Goal: Transaction & Acquisition: Purchase product/service

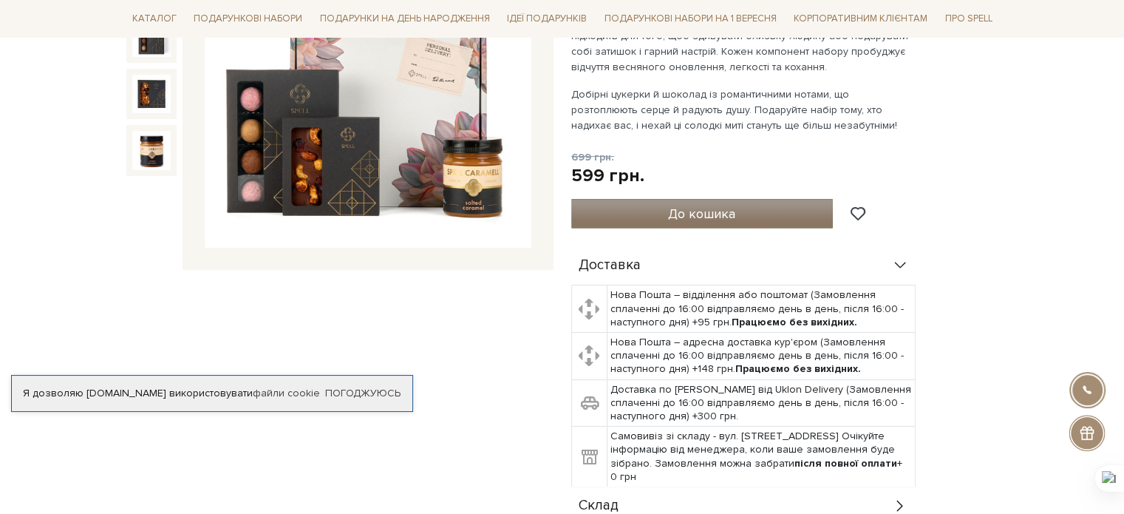
click at [717, 220] on span "До кошика" at bounding box center [701, 213] width 67 height 16
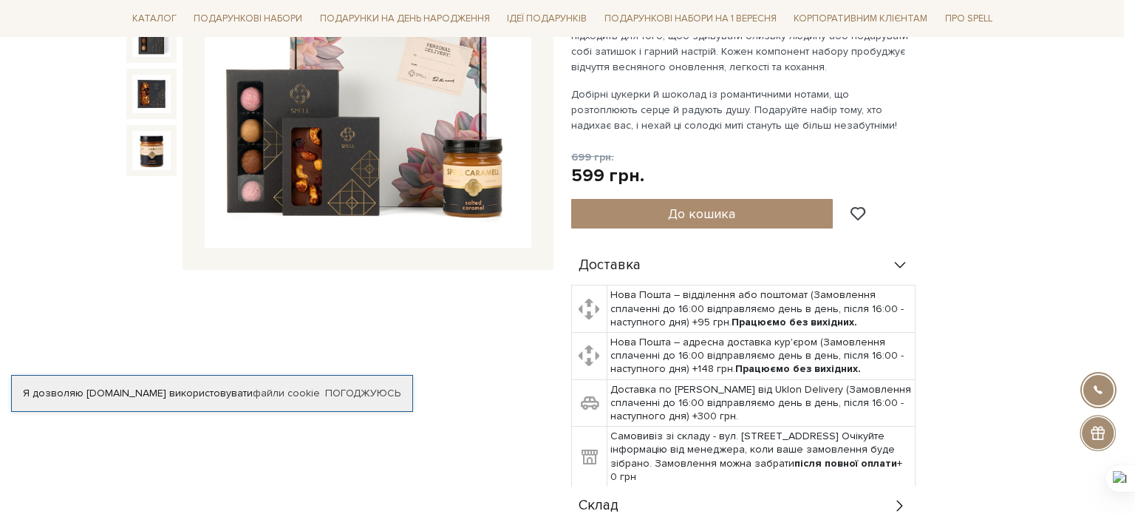
click at [503, 304] on div at bounding box center [567, 257] width 1135 height 514
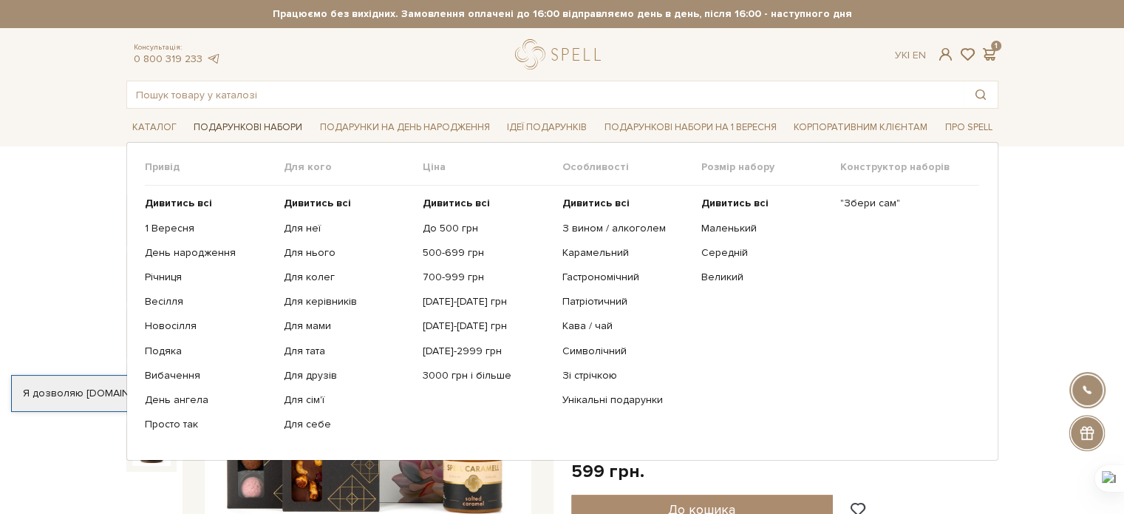
click at [205, 120] on link "Подарункові набори" at bounding box center [248, 127] width 120 height 23
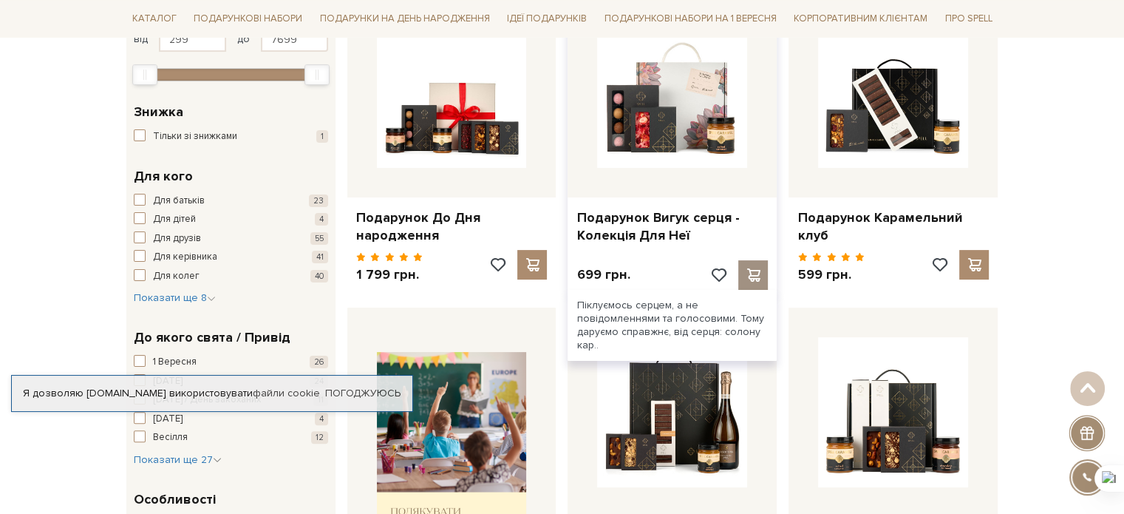
click at [753, 279] on span at bounding box center [753, 274] width 18 height 13
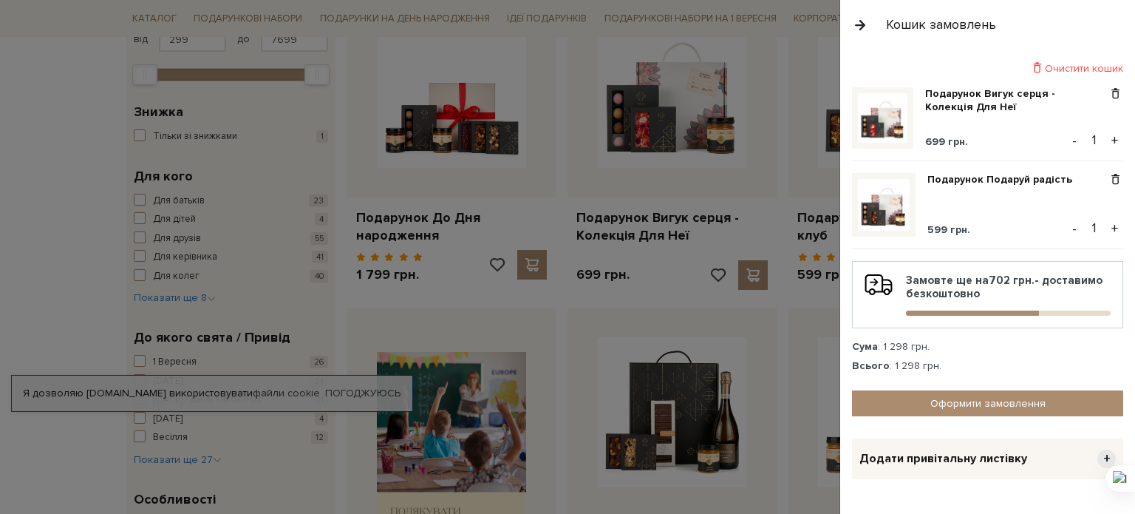
click at [695, 386] on div at bounding box center [567, 257] width 1135 height 514
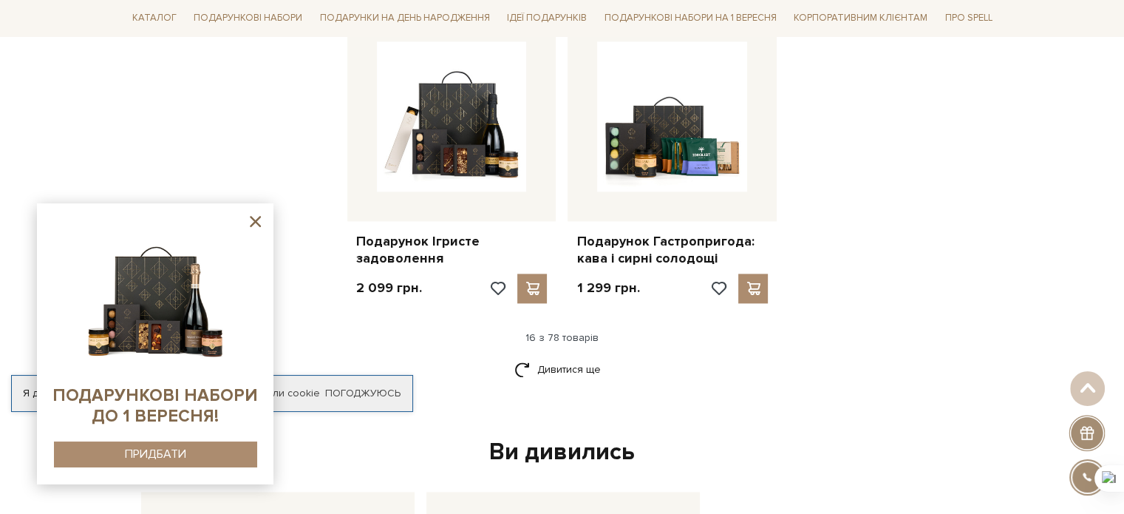
scroll to position [2069, 0]
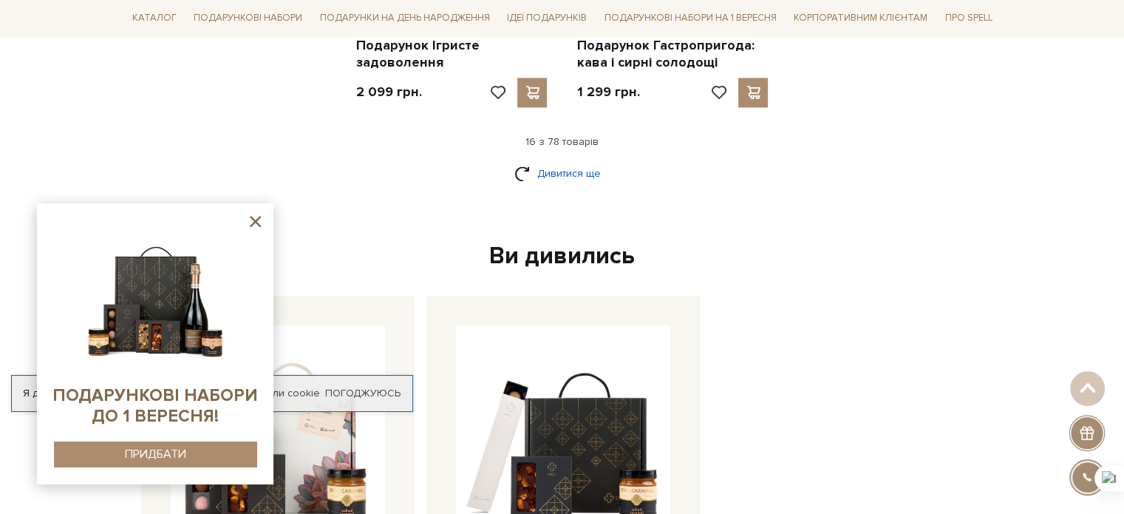
click at [588, 169] on link "Дивитися ще" at bounding box center [562, 173] width 96 height 26
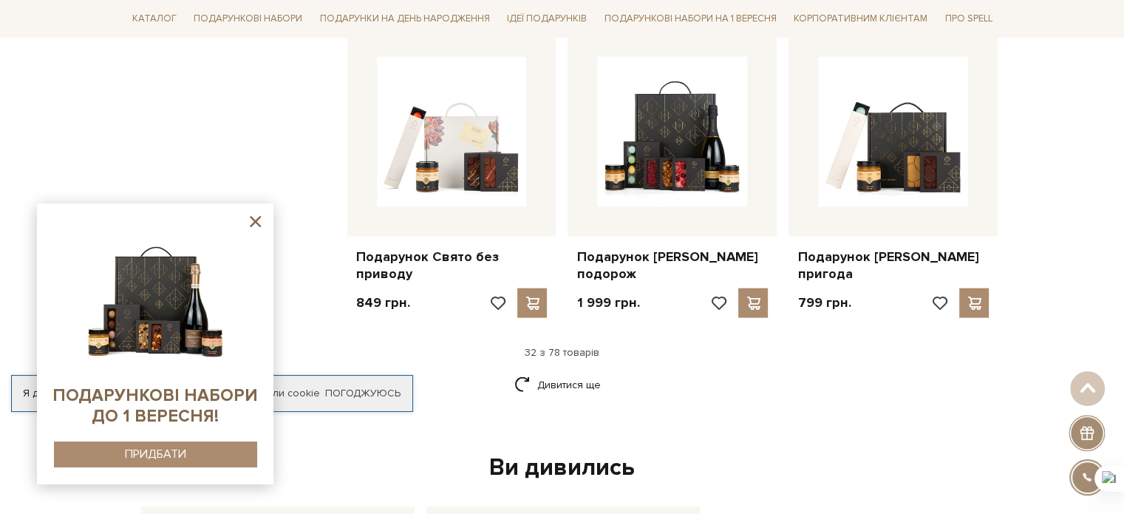
scroll to position [3694, 0]
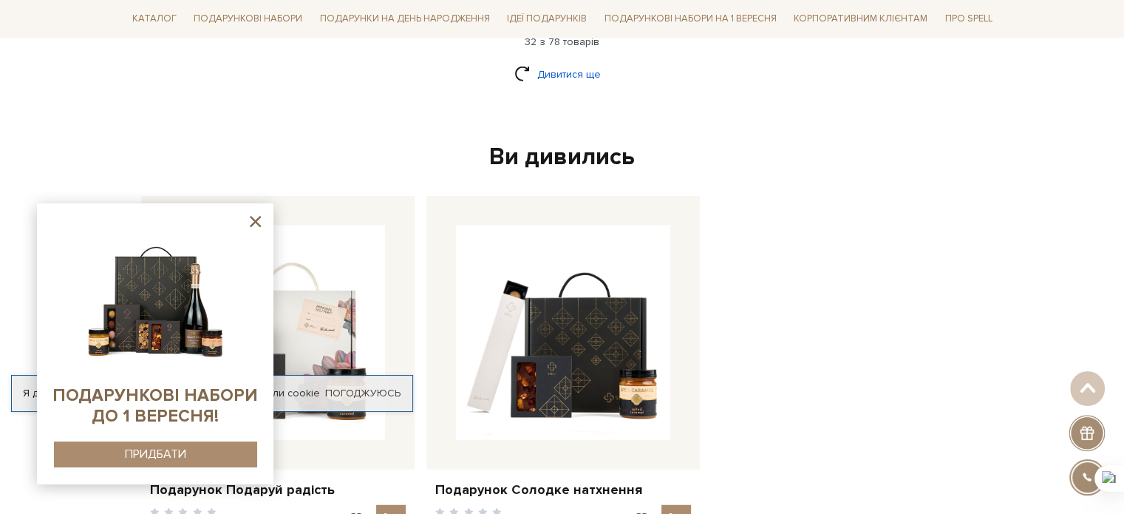
click at [528, 70] on link "Дивитися ще" at bounding box center [562, 74] width 96 height 26
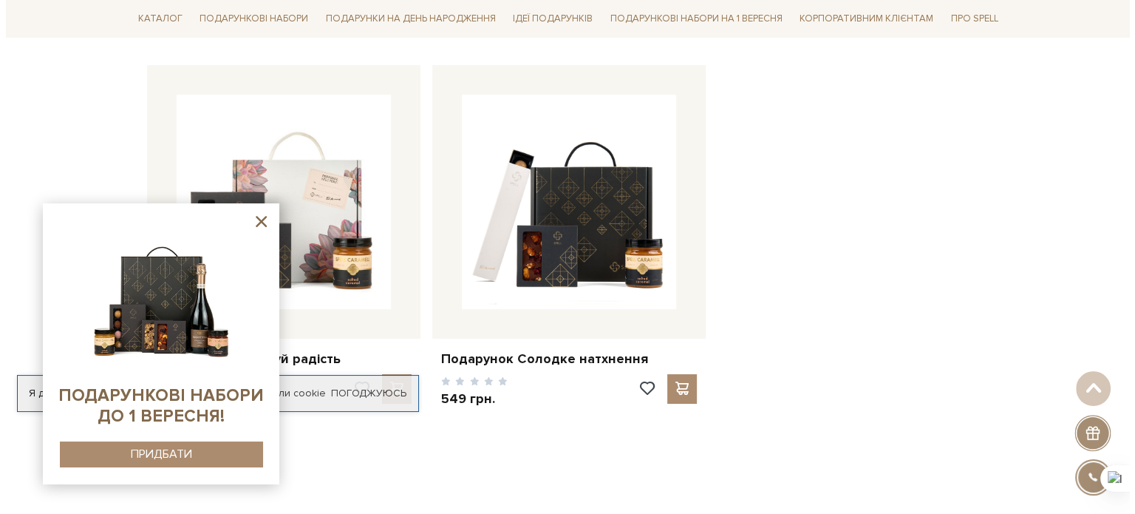
scroll to position [5689, 0]
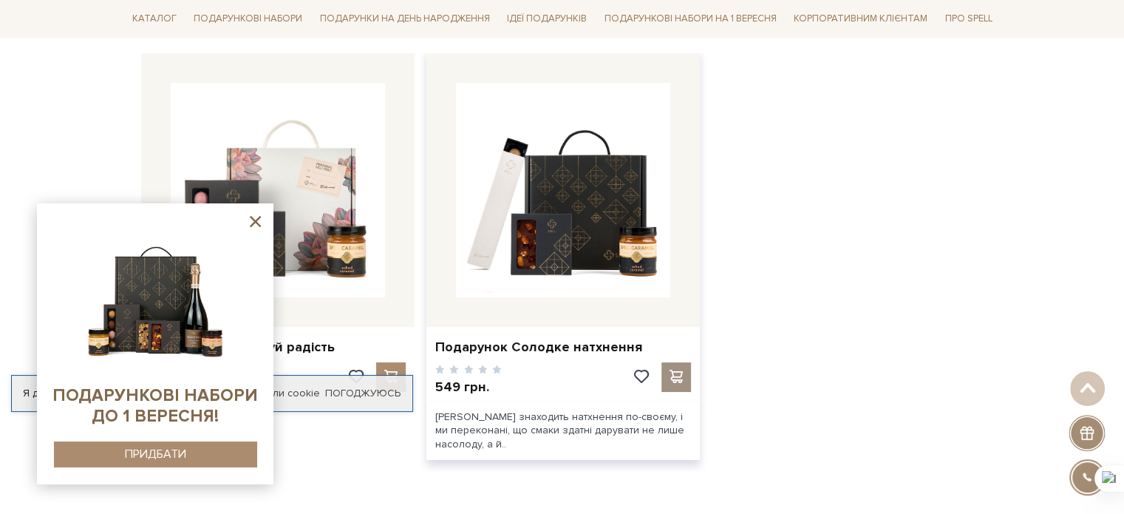
click at [673, 381] on div at bounding box center [676, 377] width 30 height 30
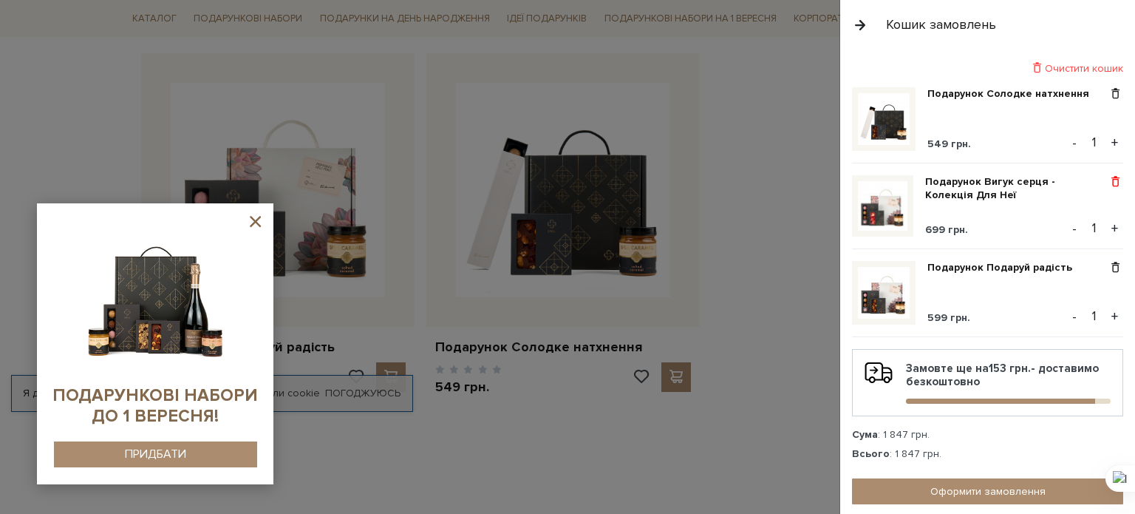
click at [1108, 184] on span at bounding box center [1116, 181] width 16 height 13
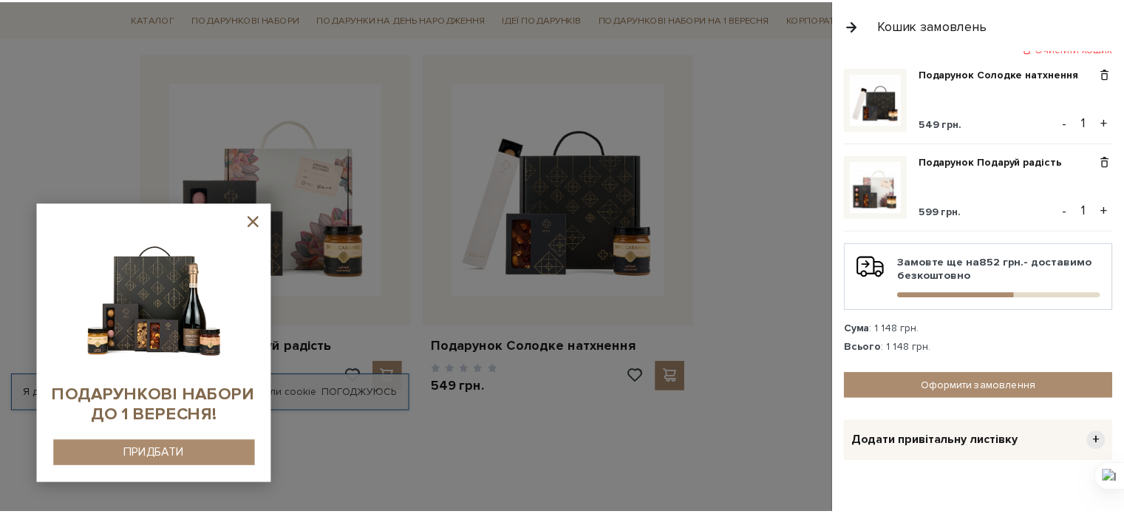
scroll to position [36, 0]
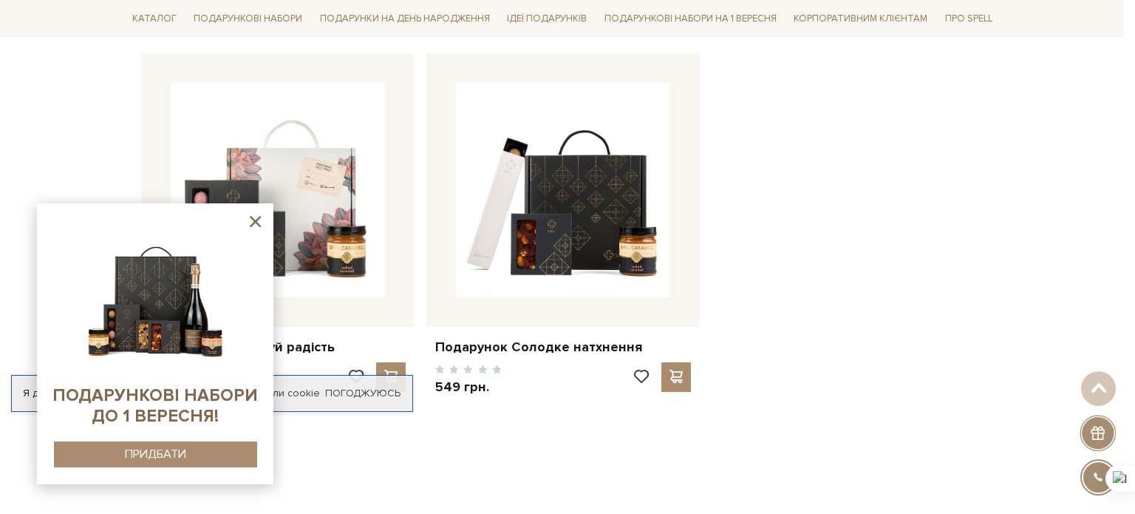
click at [724, 219] on div at bounding box center [567, 257] width 1135 height 514
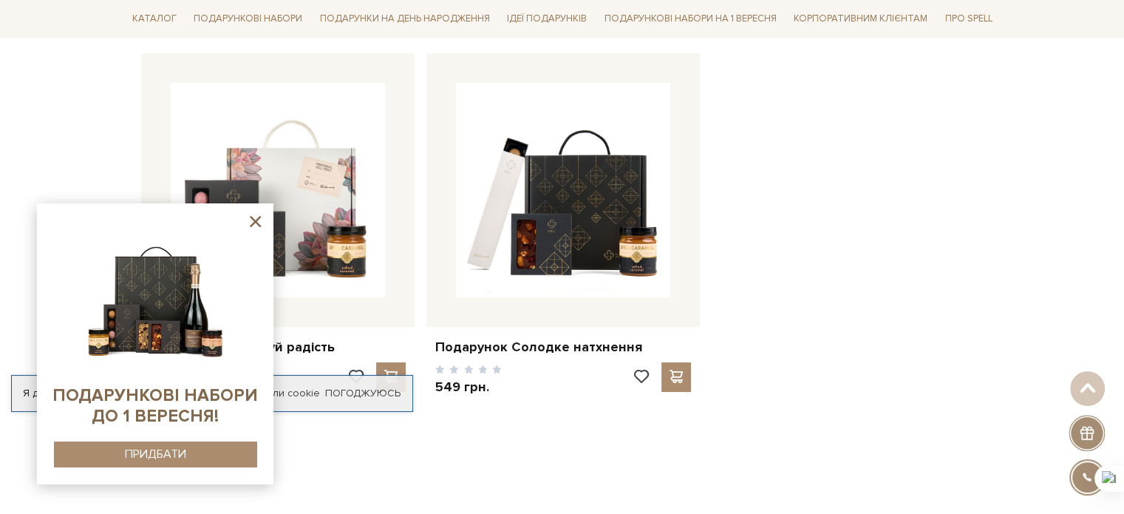
click at [250, 222] on icon at bounding box center [255, 221] width 18 height 18
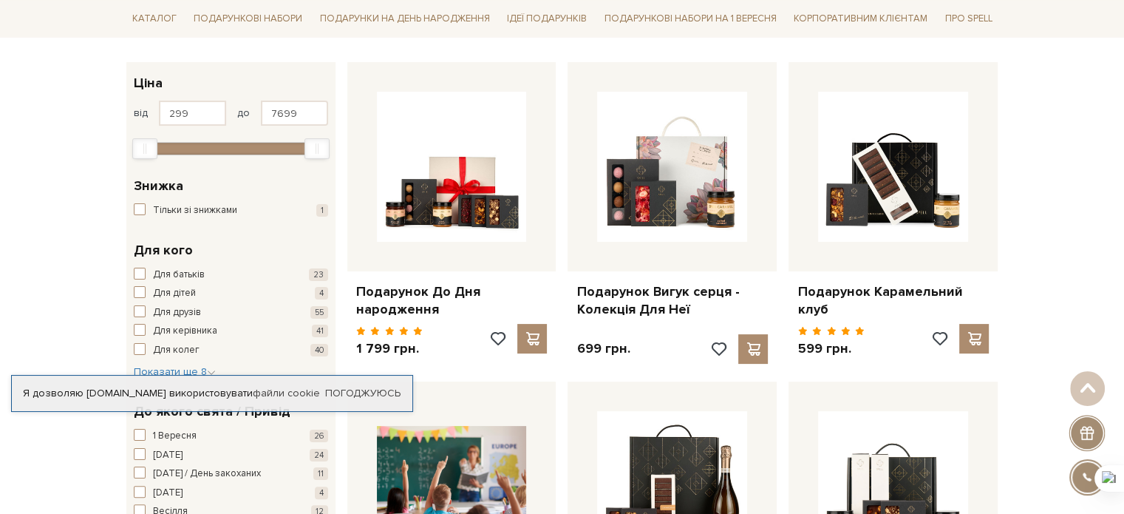
scroll to position [0, 0]
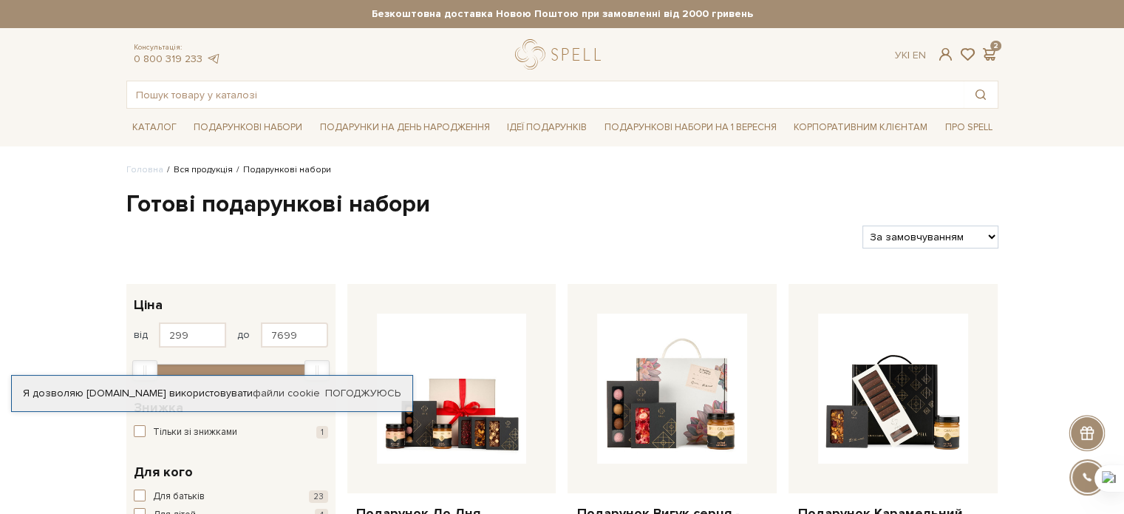
click at [184, 168] on link "Вся продукція" at bounding box center [203, 169] width 59 height 11
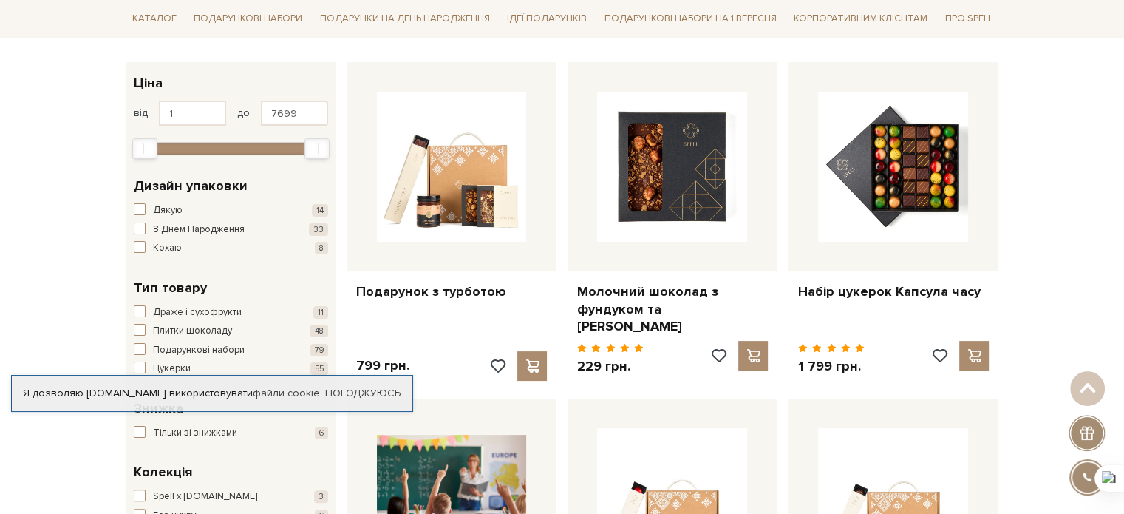
scroll to position [222, 0]
type input "349"
drag, startPoint x: 310, startPoint y: 151, endPoint x: 139, endPoint y: 147, distance: 171.5
click at [141, 147] on div at bounding box center [231, 146] width 180 height 13
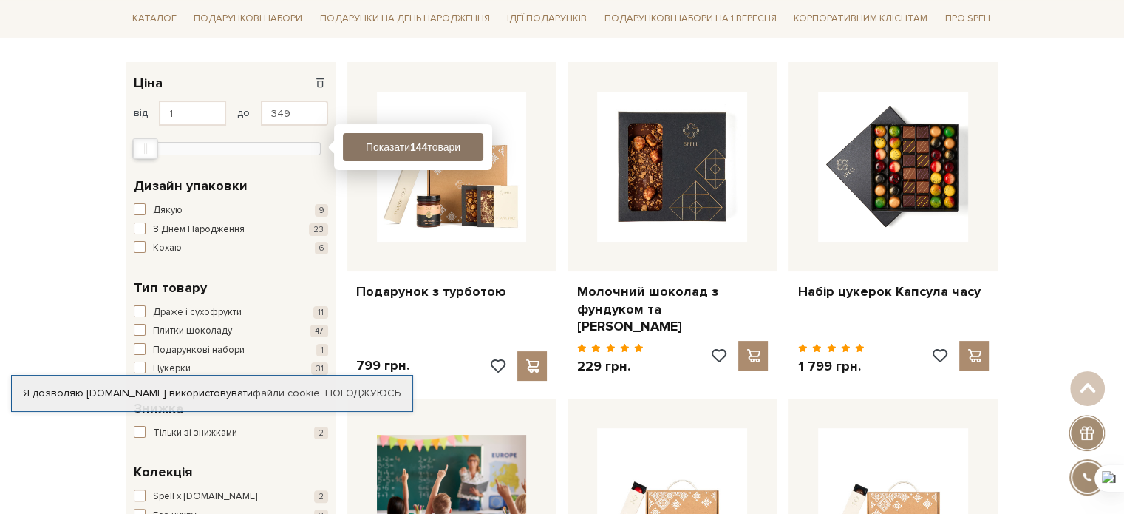
click at [390, 143] on button "Показати 144 товари" at bounding box center [413, 147] width 140 height 28
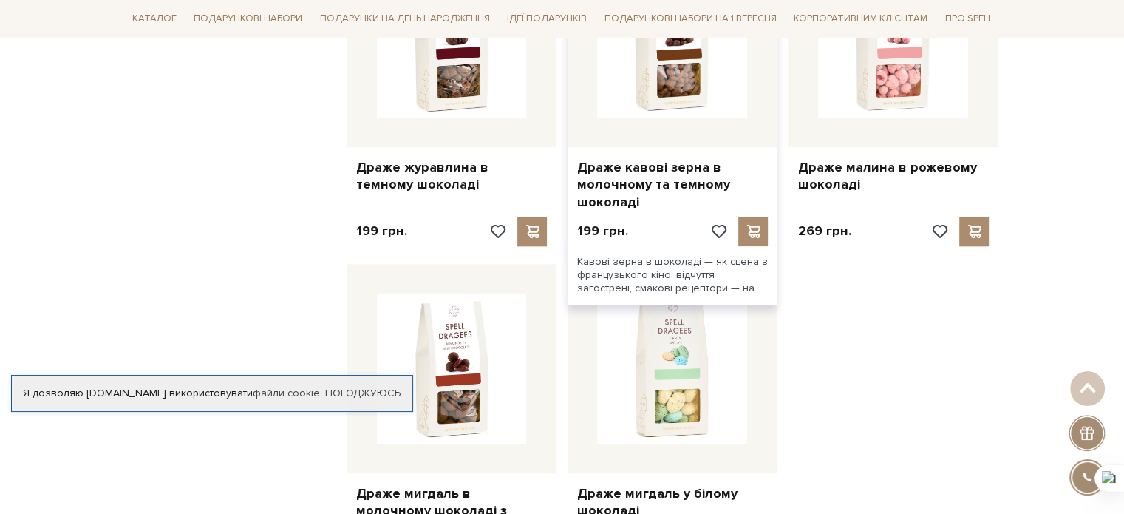
scroll to position [1921, 0]
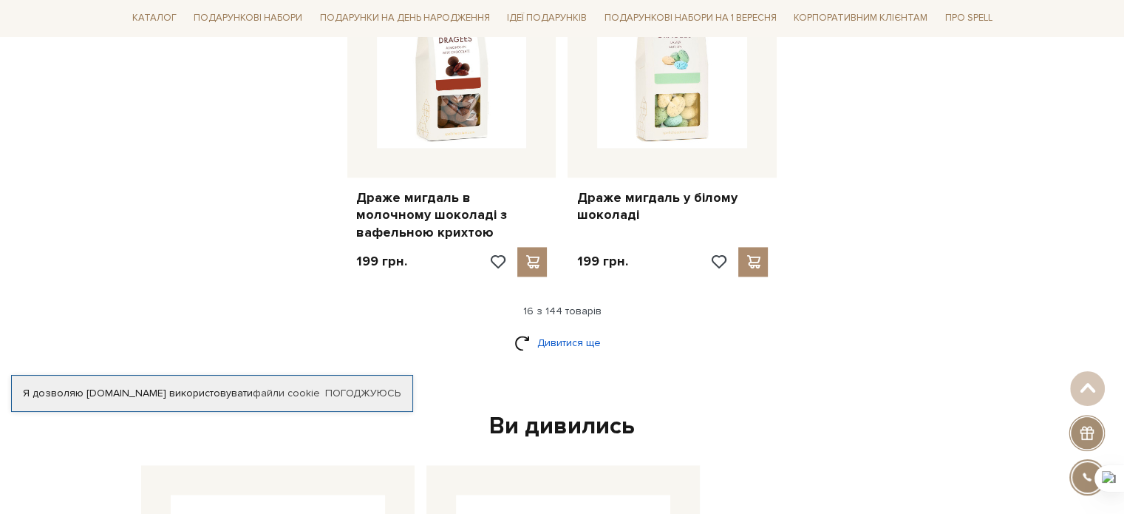
click at [562, 340] on link "Дивитися ще" at bounding box center [562, 343] width 96 height 26
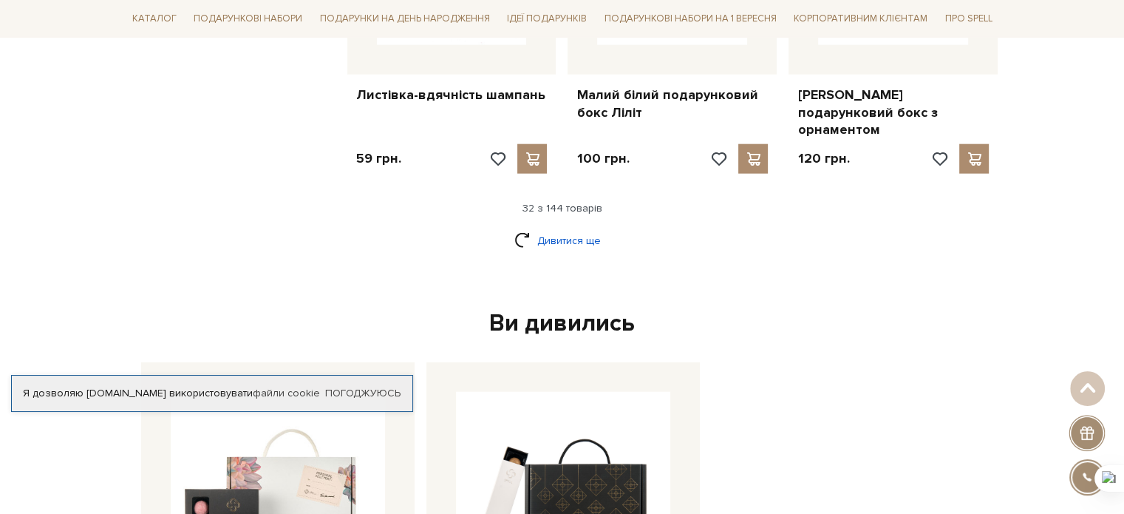
scroll to position [3620, 0]
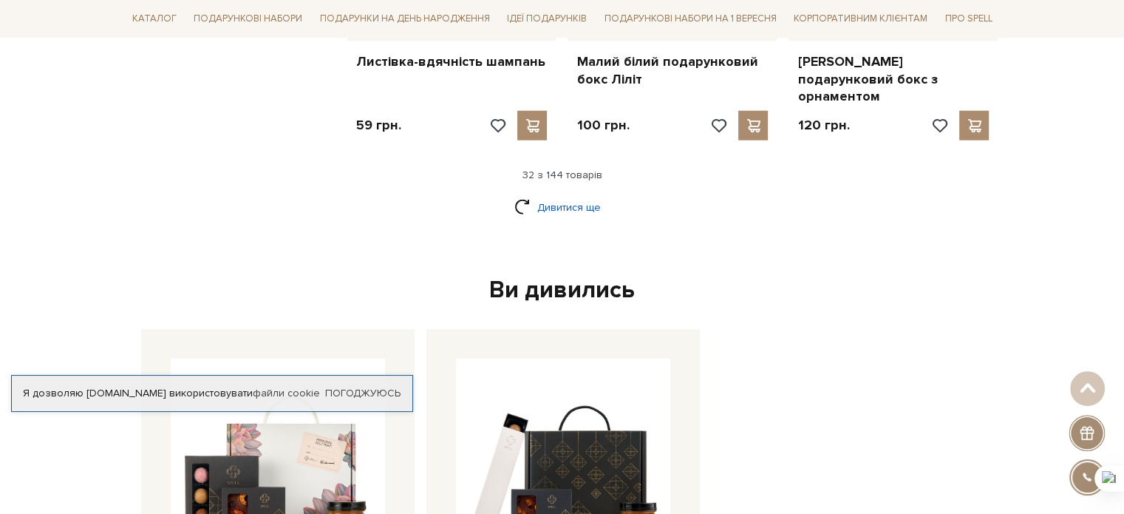
click at [570, 194] on link "Дивитися ще" at bounding box center [562, 207] width 96 height 26
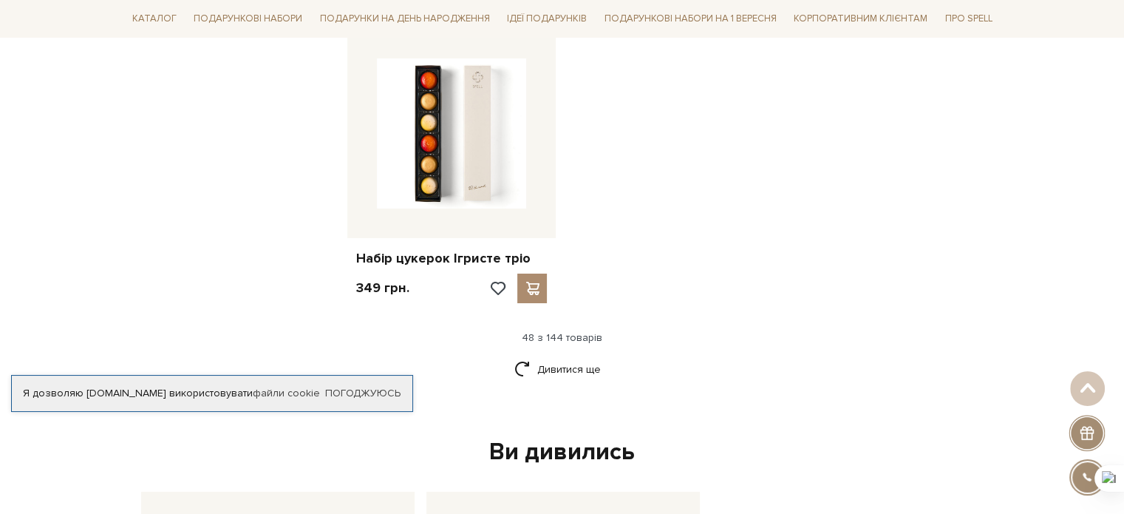
scroll to position [5394, 0]
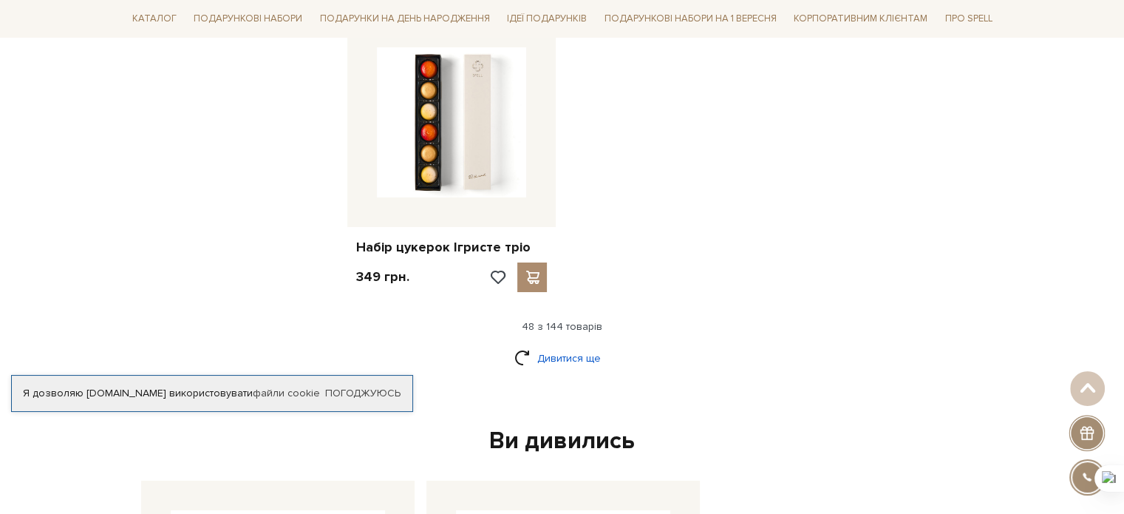
click at [556, 345] on link "Дивитися ще" at bounding box center [562, 358] width 96 height 26
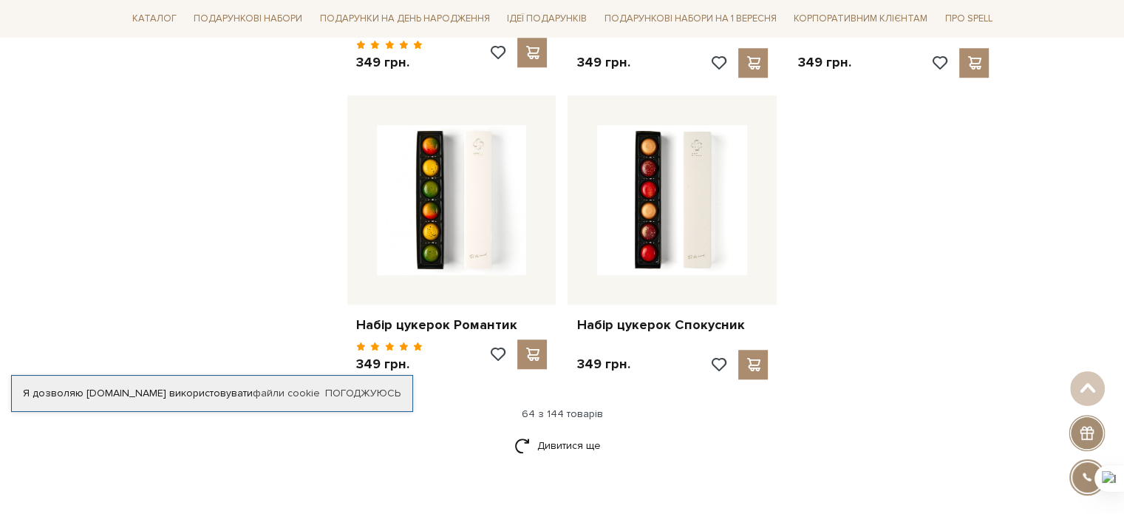
scroll to position [7019, 0]
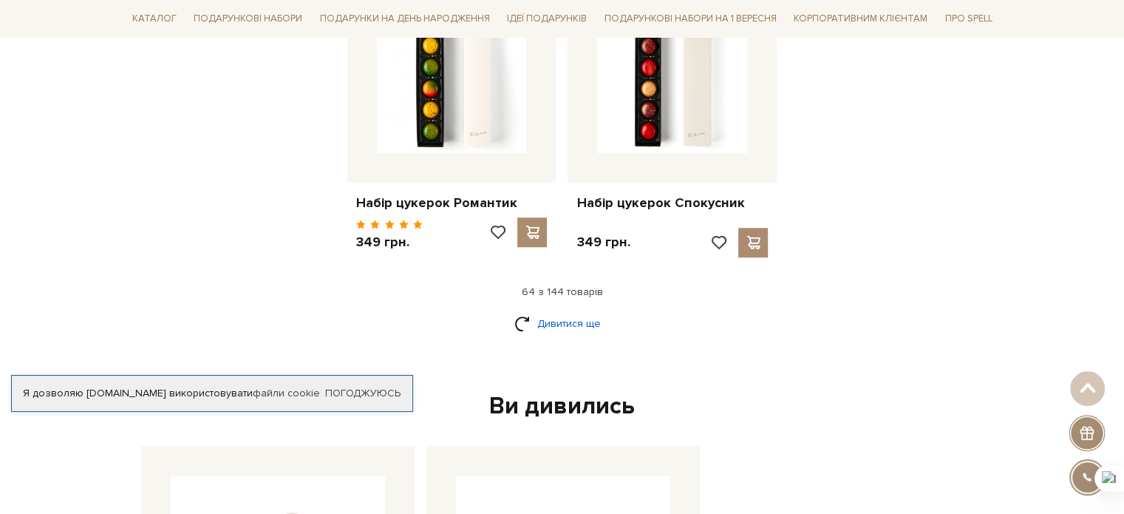
click at [570, 310] on link "Дивитися ще" at bounding box center [562, 323] width 96 height 26
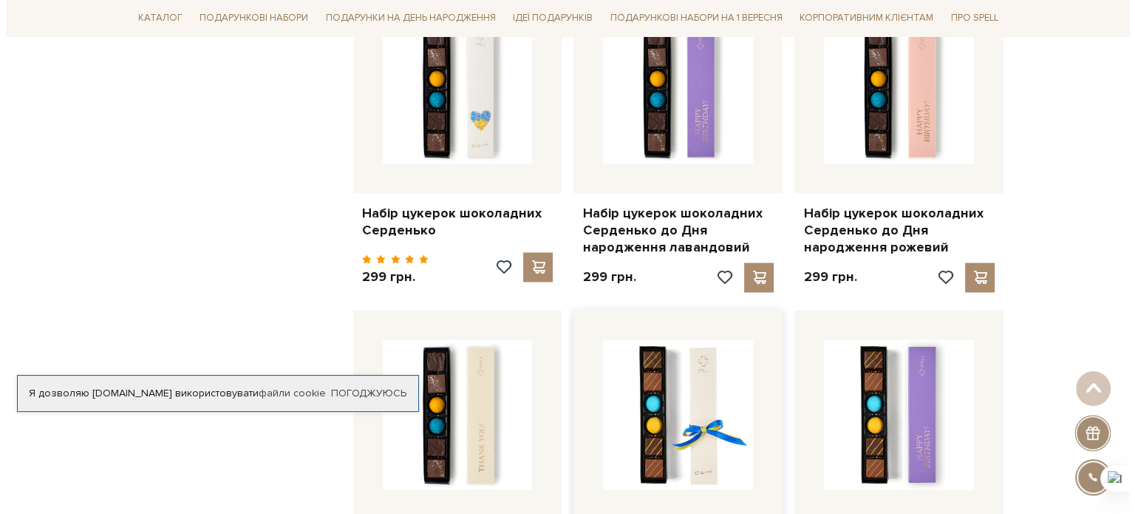
scroll to position [8127, 0]
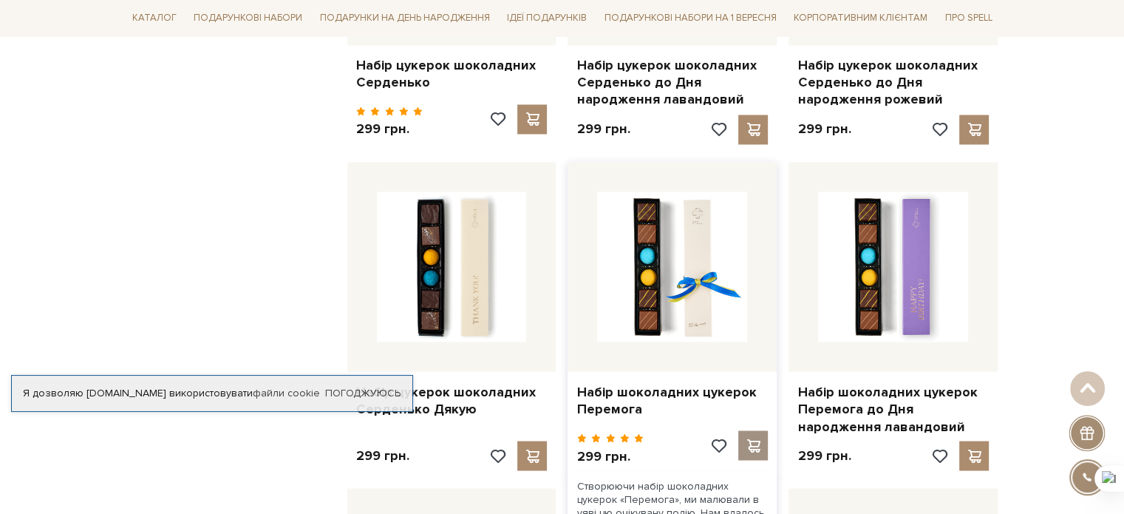
click at [753, 438] on span at bounding box center [753, 444] width 18 height 13
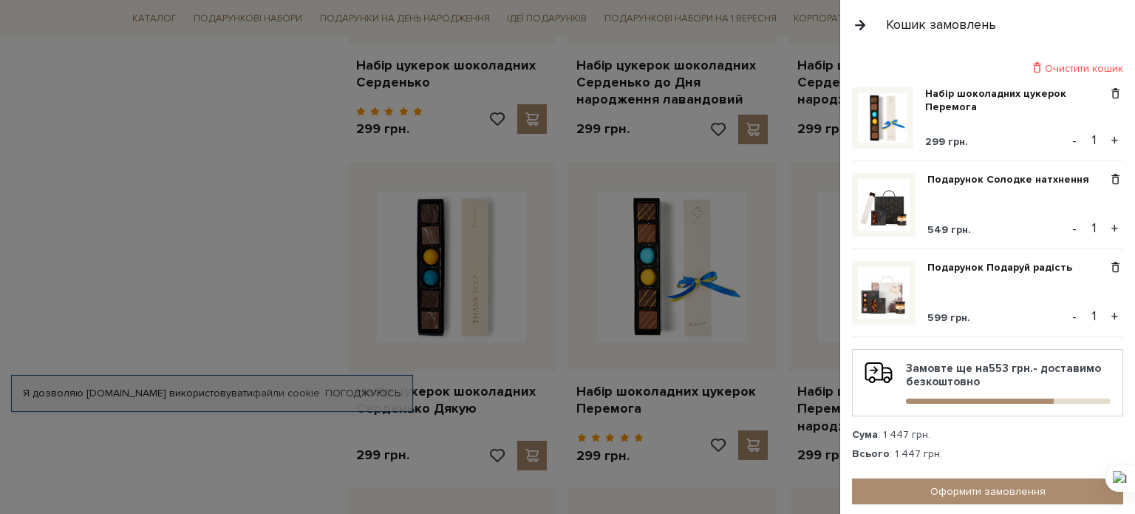
click at [1106, 138] on button "+" at bounding box center [1114, 140] width 17 height 22
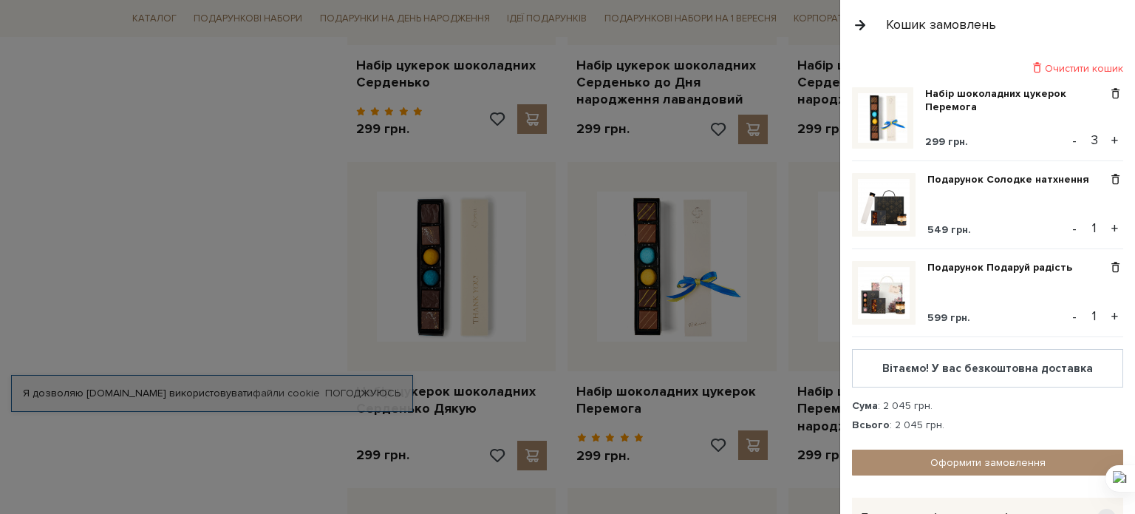
click at [1106, 138] on button "+" at bounding box center [1114, 140] width 17 height 22
click at [1108, 138] on button "+" at bounding box center [1114, 140] width 17 height 22
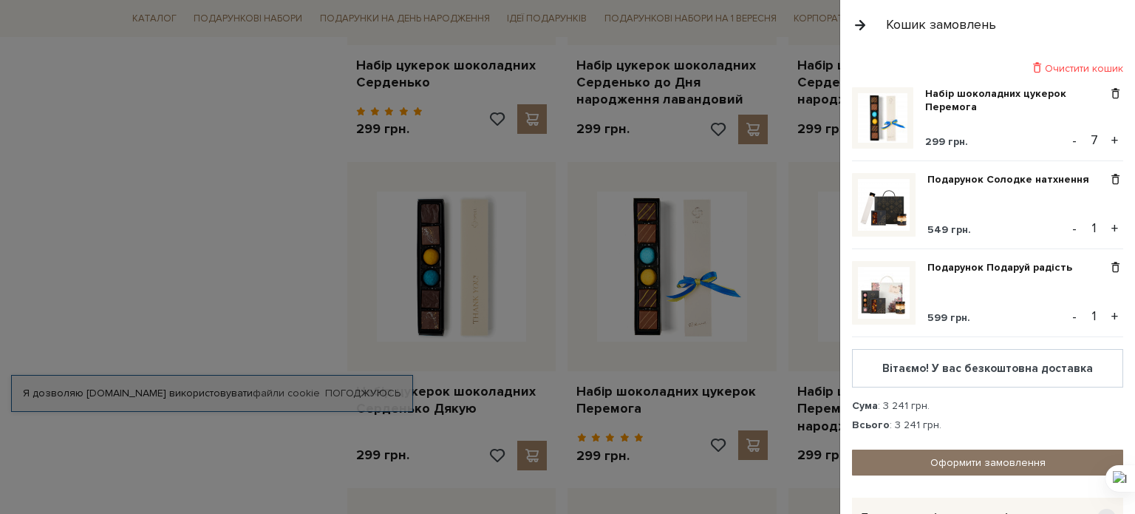
click at [1016, 466] on link "Оформити замовлення" at bounding box center [987, 462] width 271 height 26
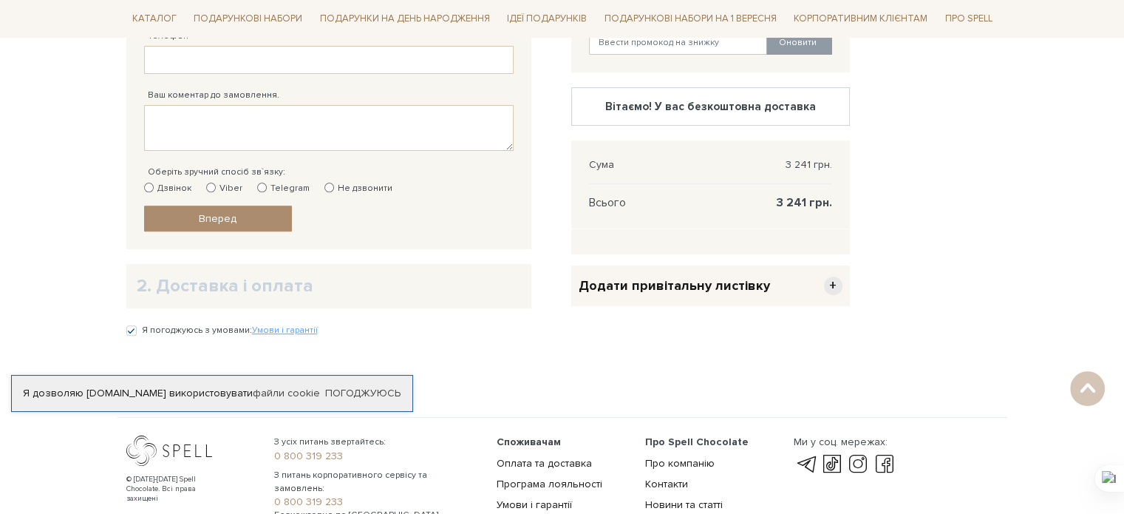
scroll to position [222, 0]
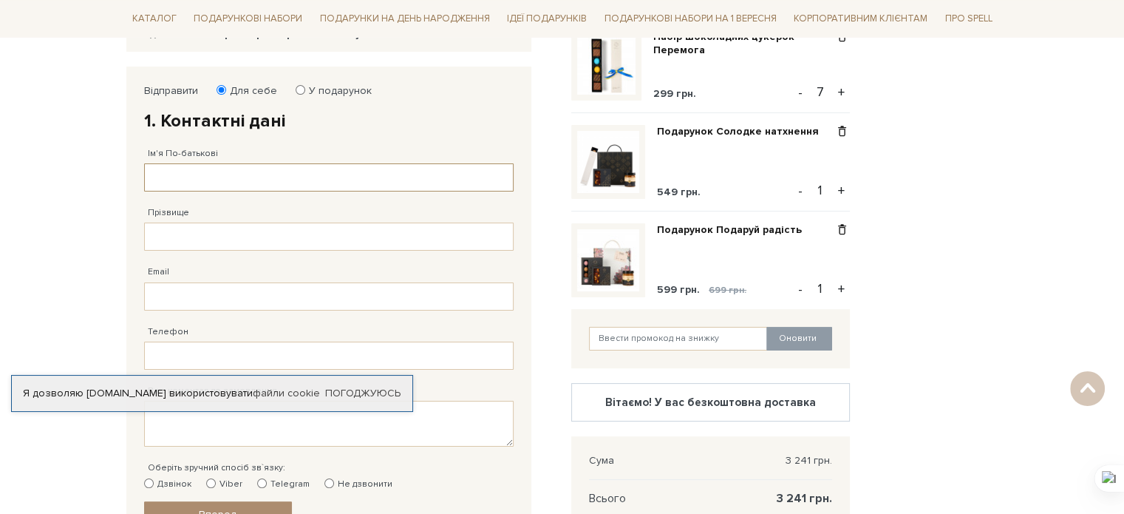
click at [201, 168] on input "Ім'я По-батькові" at bounding box center [328, 177] width 369 height 28
type input "[PERSON_NAME]"
type input "[PHONE_NUMBER]"
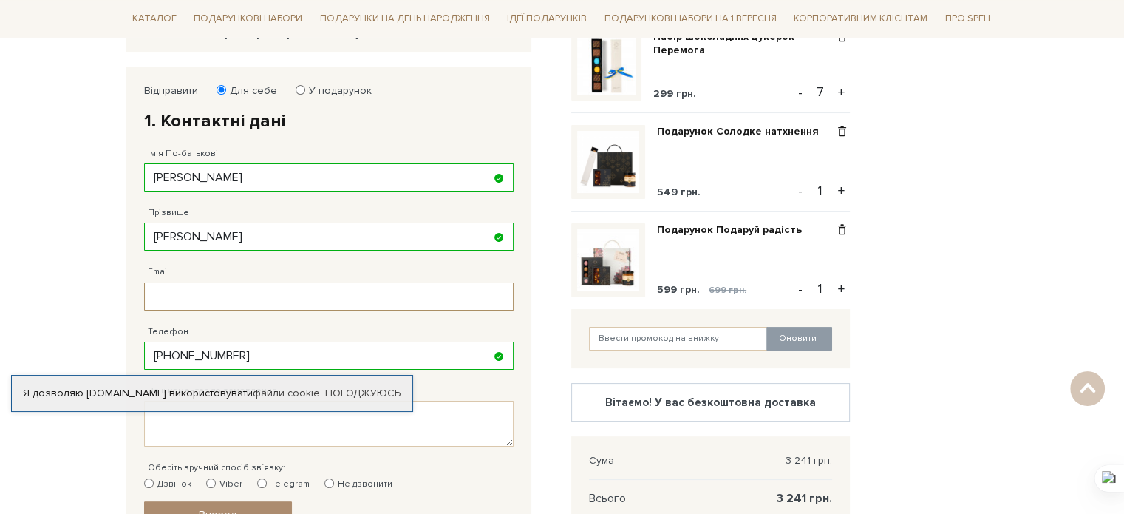
click at [203, 294] on input "Email" at bounding box center [328, 296] width 369 height 28
type input "[EMAIL_ADDRESS][DOMAIN_NAME]"
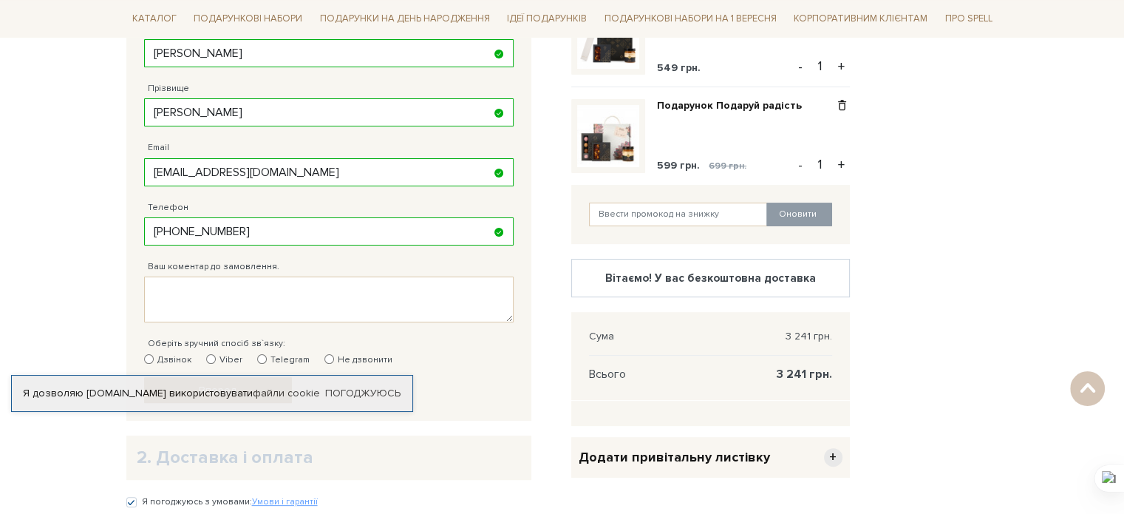
scroll to position [517, 0]
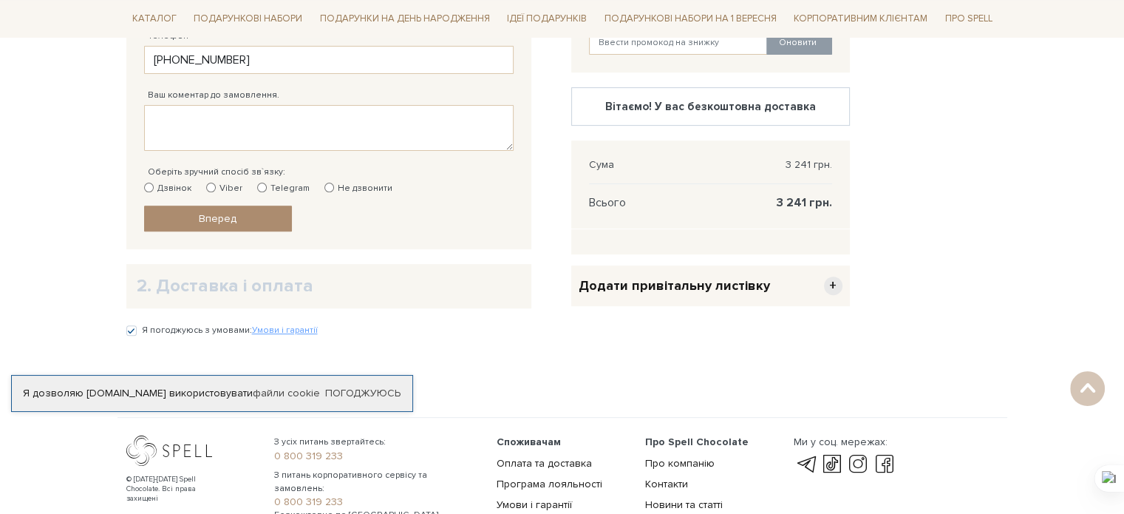
click at [171, 191] on label "Дзвінок" at bounding box center [167, 188] width 47 height 13
click at [154, 191] on input "Дзвінок" at bounding box center [149, 187] width 10 height 10
radio input "true"
click at [199, 227] on link "Вперед" at bounding box center [218, 218] width 148 height 26
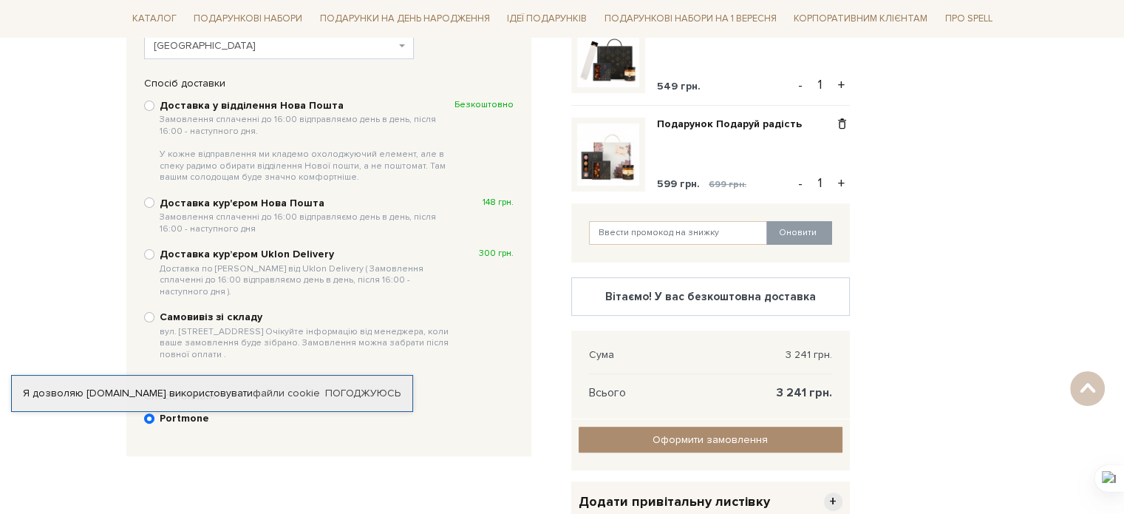
scroll to position [361, 0]
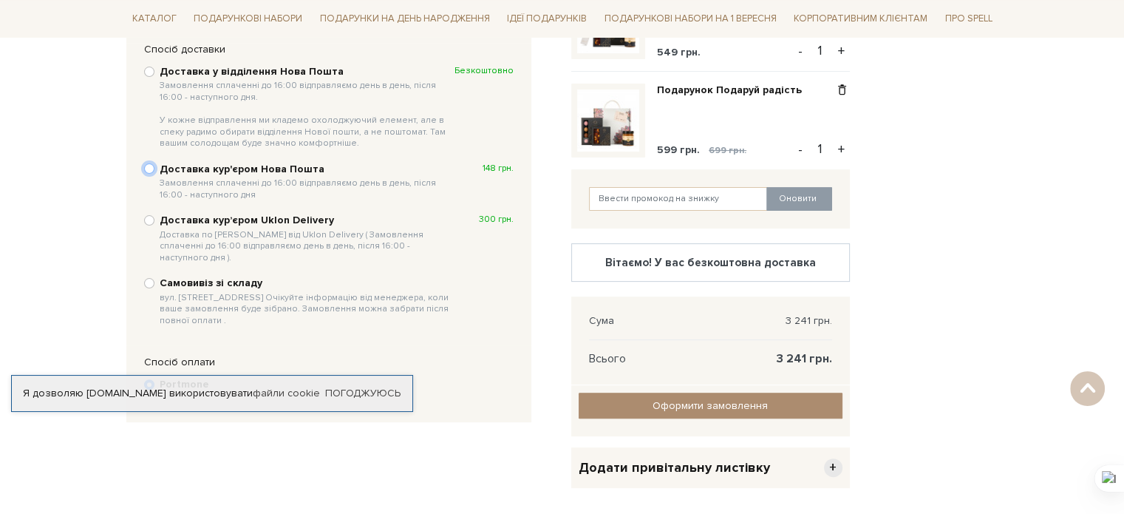
click at [151, 168] on input "Доставка кур'єром Нова Пошта Замовлення сплаченні до 16:00 відправляємо день в …" at bounding box center [149, 168] width 10 height 10
radio input "true"
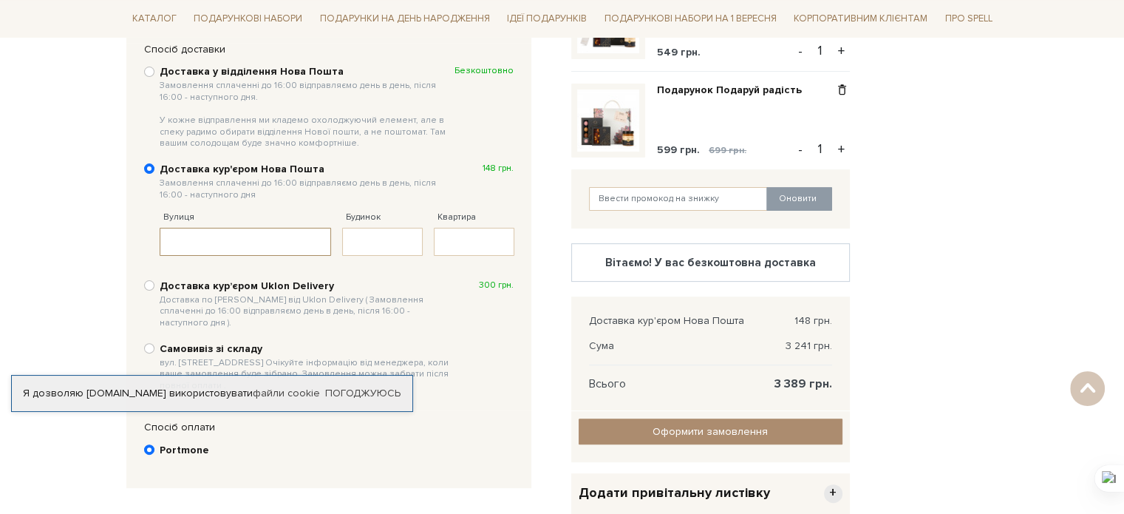
click at [245, 245] on input "Вулиця" at bounding box center [246, 242] width 172 height 28
type input "первомайського"
click at [374, 239] on input "Будинок" at bounding box center [382, 242] width 81 height 28
type input "7"
click at [468, 236] on input "Квартира" at bounding box center [474, 242] width 81 height 28
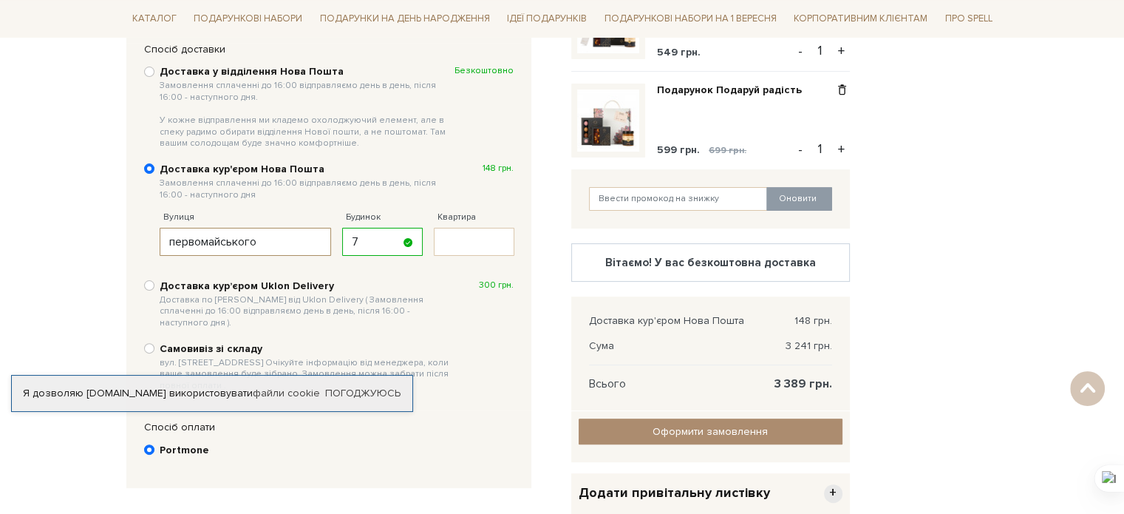
click at [236, 238] on input "первомайського" at bounding box center [246, 242] width 172 height 28
click at [220, 239] on input "[PERSON_NAME]" at bounding box center [246, 242] width 172 height 28
type input "[PERSON_NAME]"
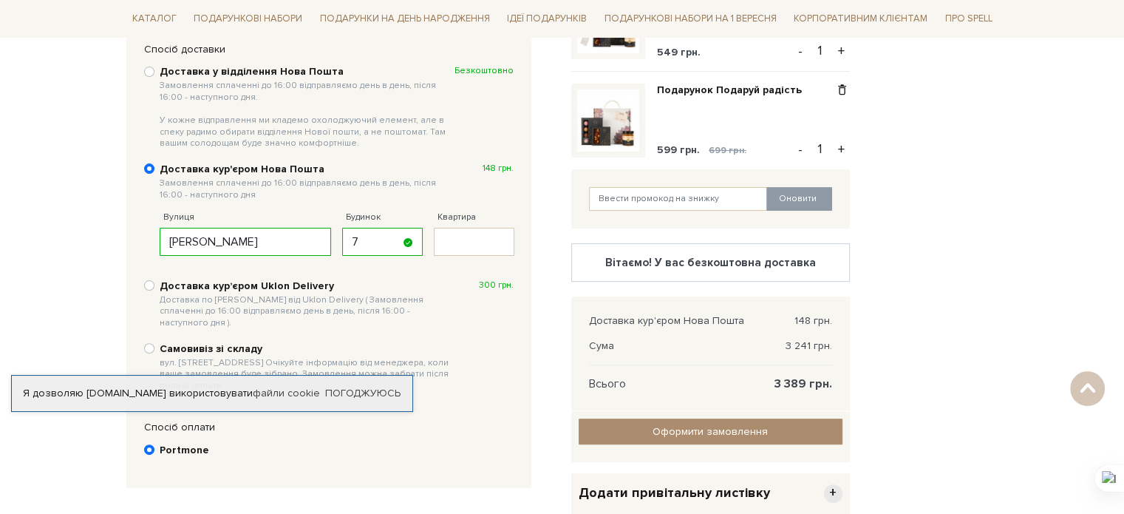
click at [389, 225] on div "Будинок 7 Заповніть поле!" at bounding box center [382, 225] width 81 height 59
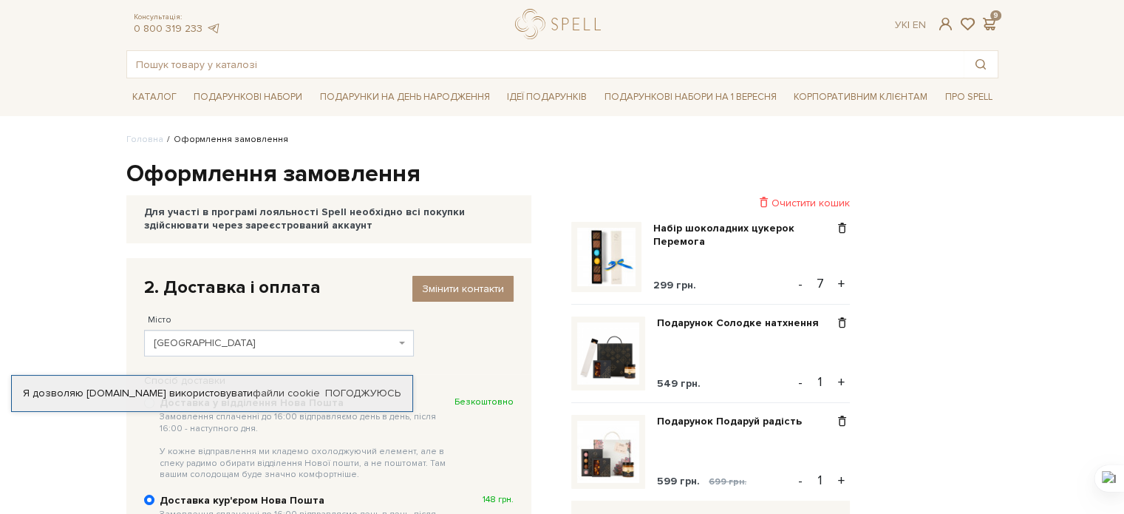
scroll to position [0, 0]
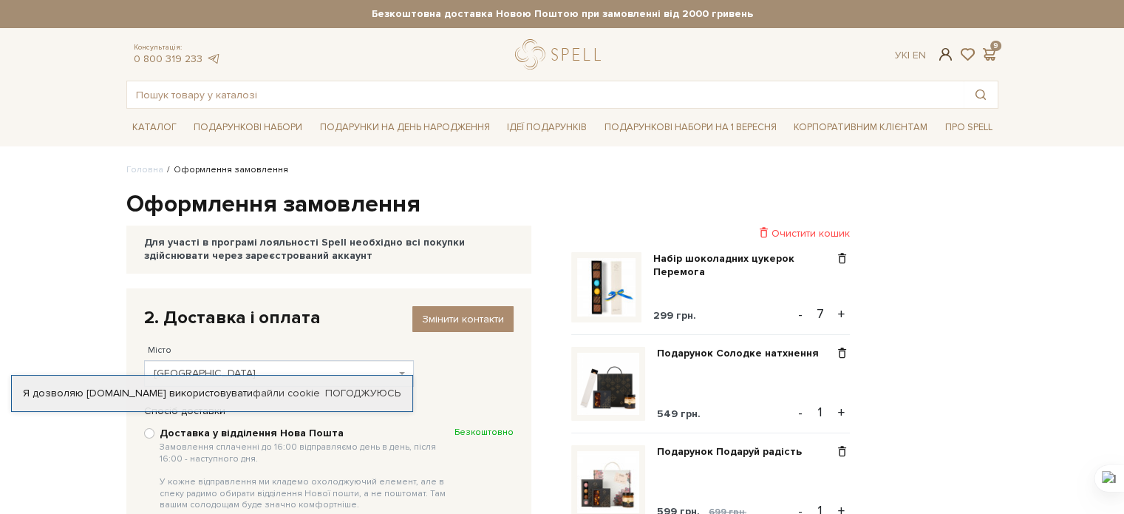
click at [941, 52] on span at bounding box center [945, 55] width 18 height 16
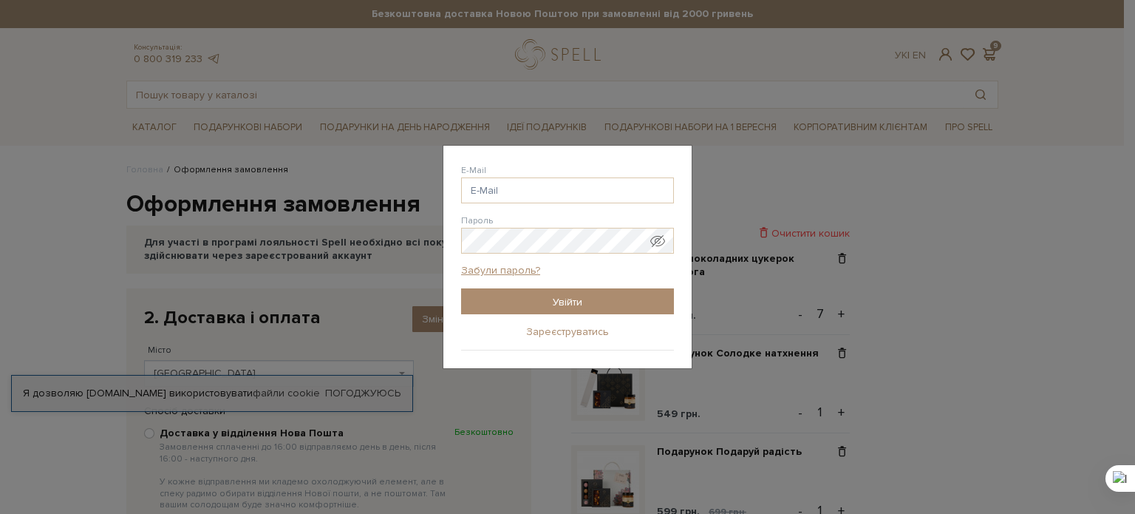
click at [542, 330] on link "Зареєструватись" at bounding box center [567, 331] width 83 height 13
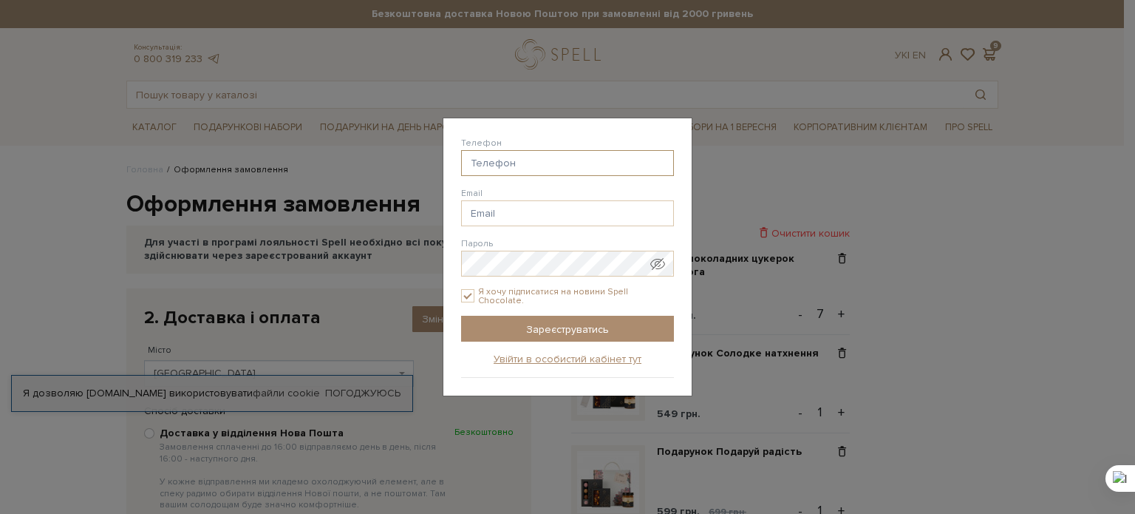
click at [539, 157] on input "Телефон" at bounding box center [567, 163] width 213 height 26
checkbox input "true"
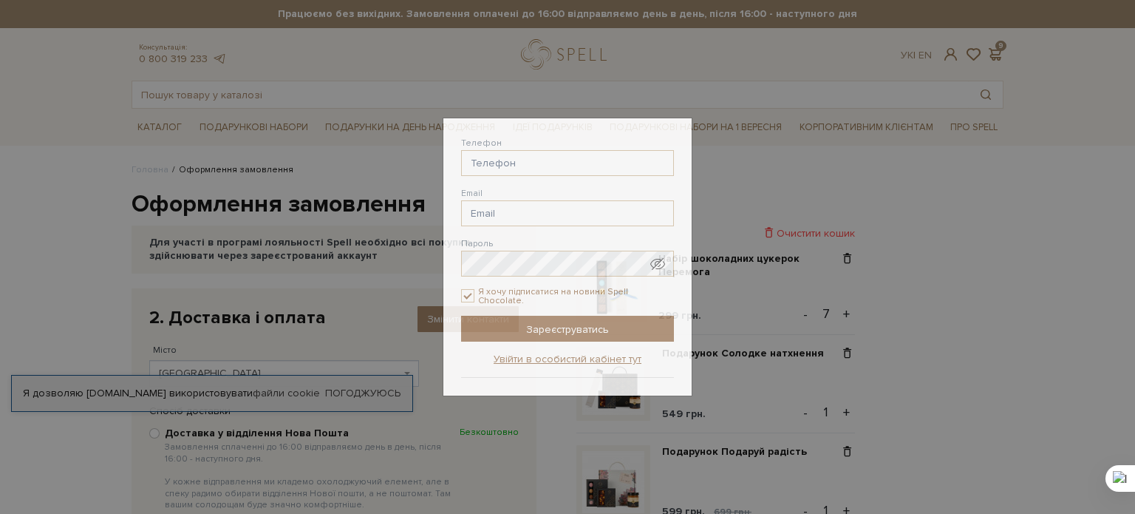
click at [887, 307] on div "Авторизація E-Mail [GEOGRAPHIC_DATA] Забули пароль? Увійти Зареєструватись Забу…" at bounding box center [567, 257] width 1135 height 514
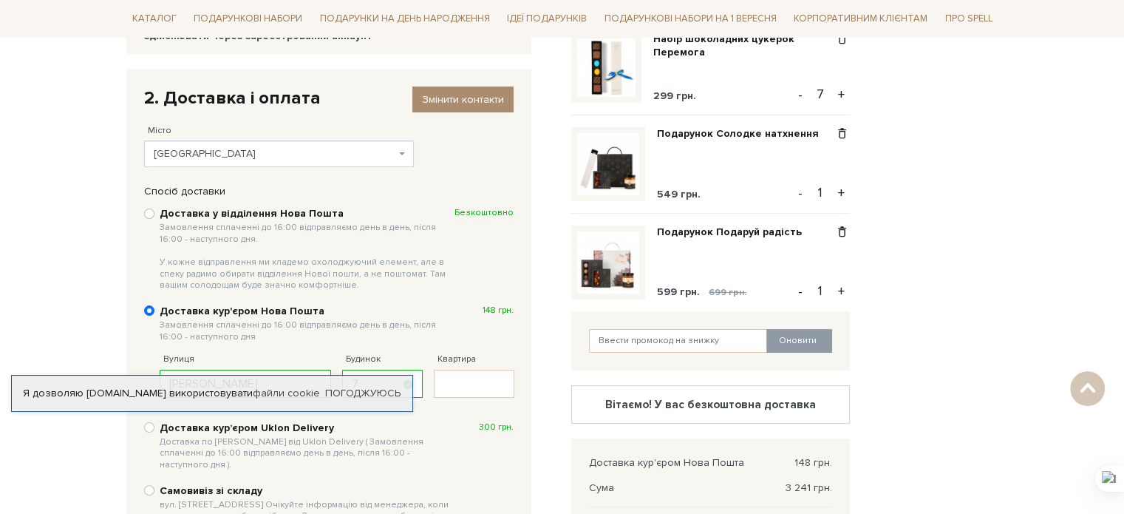
scroll to position [148, 0]
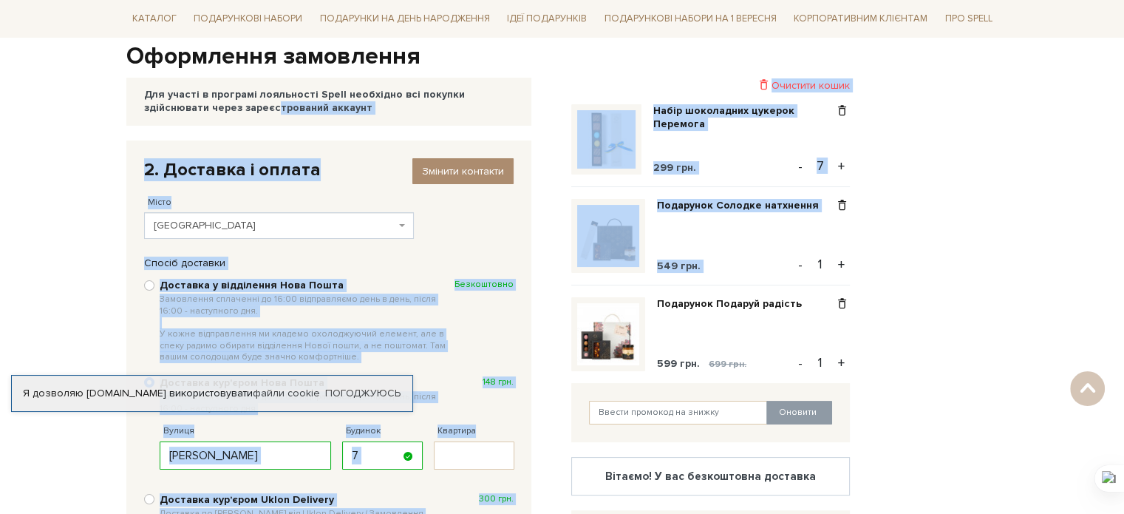
drag, startPoint x: 563, startPoint y: 85, endPoint x: 901, endPoint y: 269, distance: 384.5
click at [901, 269] on div "Оформлення замовлення Для участі в програмі лояльності Spell необхідно всі поку…" at bounding box center [562, 413] width 890 height 745
click at [969, 253] on div "Відправити Для себе У подарунок 1. Контактні дані Ім'я По-батькові [PERSON_NAME…" at bounding box center [562, 463] width 890 height 646
drag, startPoint x: 556, startPoint y: 81, endPoint x: 692, endPoint y: 194, distance: 176.7
click at [692, 194] on div "Оформлення замовлення Для участі в програмі лояльності Spell необхідно всі поку…" at bounding box center [562, 413] width 890 height 745
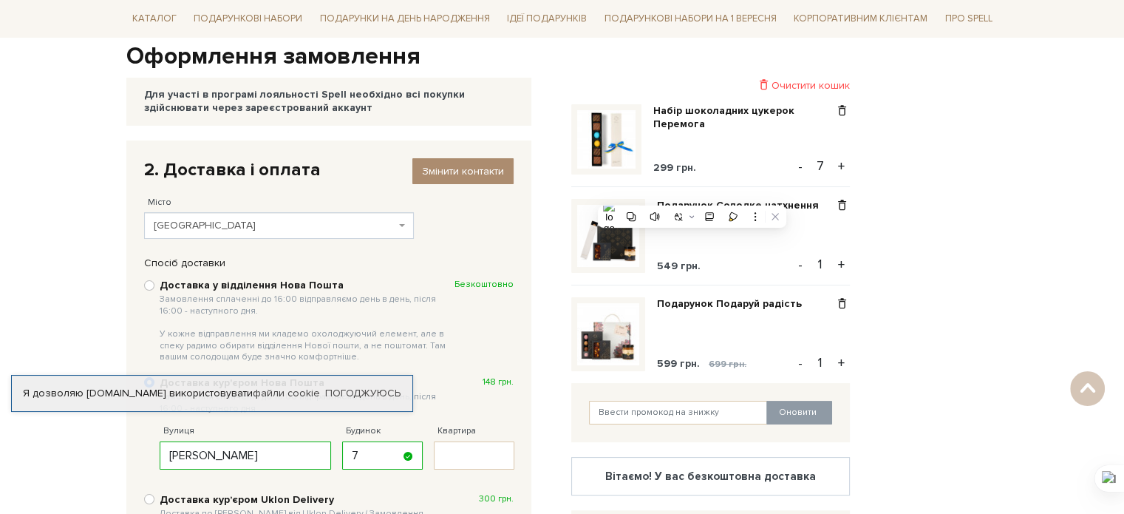
click at [978, 295] on div "Відправити Для себе У подарунок 1. Контактні дані Ім'я По-батькові [PERSON_NAME…" at bounding box center [562, 463] width 890 height 646
